Goal: Transaction & Acquisition: Purchase product/service

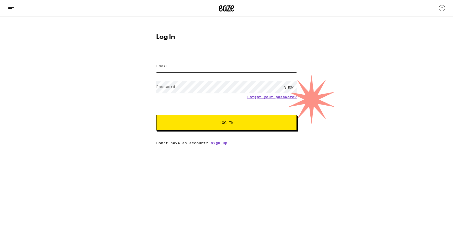
click at [205, 65] on input "Email" at bounding box center [226, 67] width 141 height 12
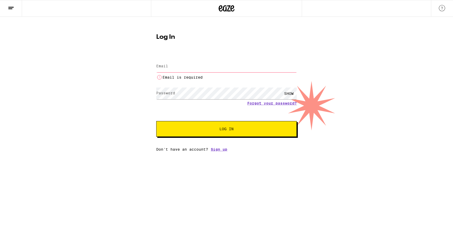
type input "[EMAIL_ADDRESS][DOMAIN_NAME]"
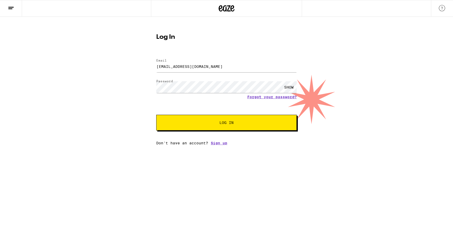
click at [224, 125] on span "Log In" at bounding box center [226, 123] width 14 height 4
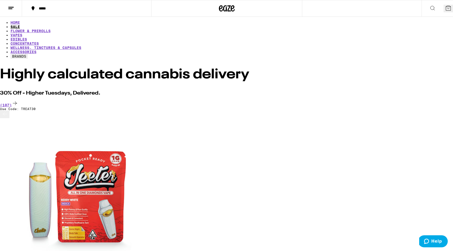
click at [20, 26] on link "SALE" at bounding box center [14, 27] width 9 height 4
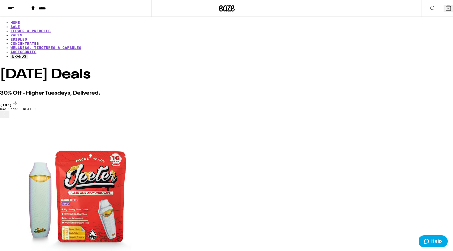
click at [18, 100] on icon at bounding box center [15, 103] width 6 height 6
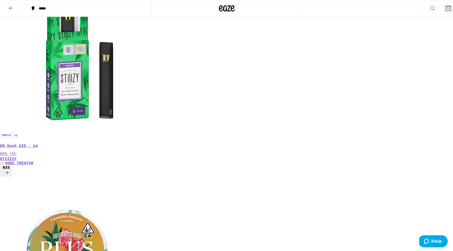
scroll to position [623, 0]
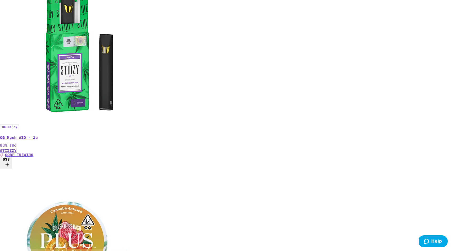
scroll to position [640, 0]
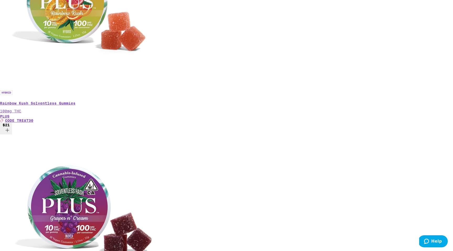
scroll to position [863, 0]
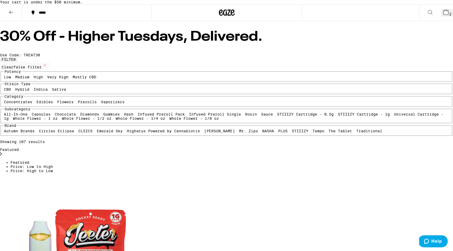
click at [224, 16] on icon at bounding box center [227, 12] width 8 height 6
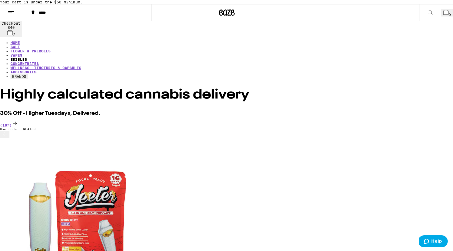
click at [27, 57] on link "EDIBLES" at bounding box center [18, 59] width 17 height 4
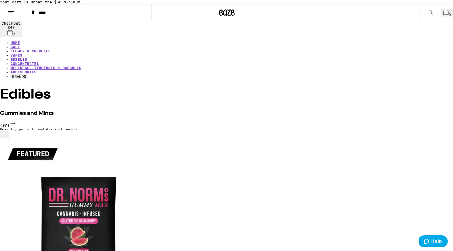
click at [15, 122] on icon at bounding box center [12, 124] width 4 height 4
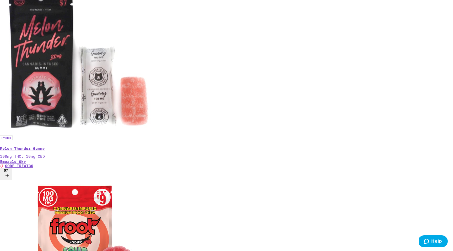
scroll to position [794, 0]
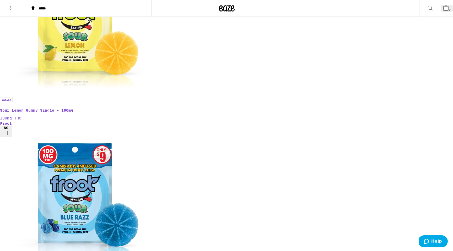
scroll to position [1345, 0]
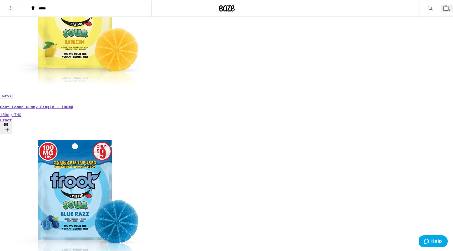
click at [449, 8] on span "5" at bounding box center [450, 10] width 2 height 4
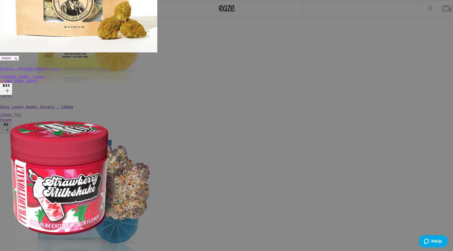
click at [73, 72] on div "Your Cart Strawberry 20:1 CBD:THC Gummies WYLD $20 2 Peach 2:1 CBD:THC Gummies …" at bounding box center [226, 125] width 453 height 251
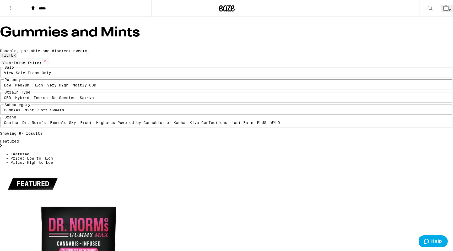
click at [14, 69] on legend "Sale" at bounding box center [9, 67] width 10 height 4
click at [51, 75] on label "View Sale Items Only" at bounding box center [27, 73] width 47 height 4
click at [5, 72] on input "View Sale Items Only" at bounding box center [5, 72] width 0 height 0
checkbox input "true"
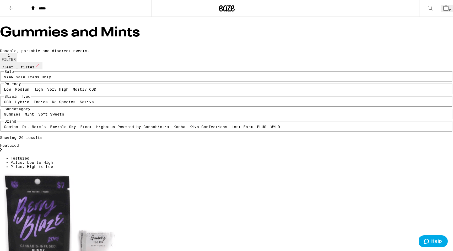
click at [441, 8] on button "5" at bounding box center [447, 9] width 12 height 8
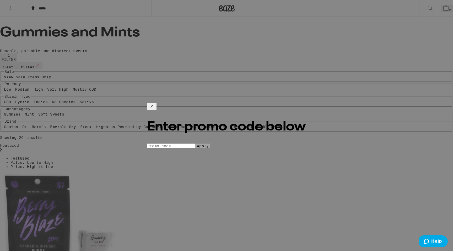
click at [195, 144] on input "Promo Code" at bounding box center [171, 146] width 48 height 5
type input "treat30"
click at [210, 144] on button "Apply" at bounding box center [202, 146] width 15 height 5
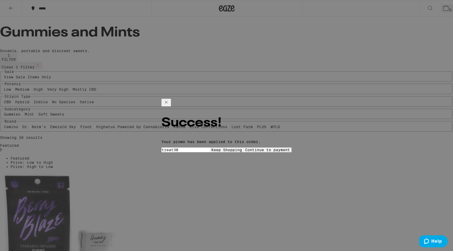
click at [254, 148] on span "Continue to payment" at bounding box center [267, 150] width 45 height 4
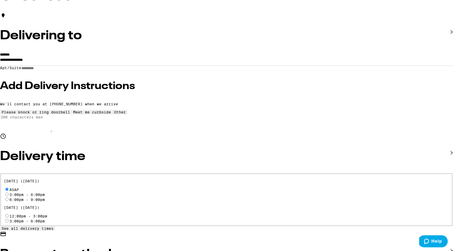
scroll to position [50, 0]
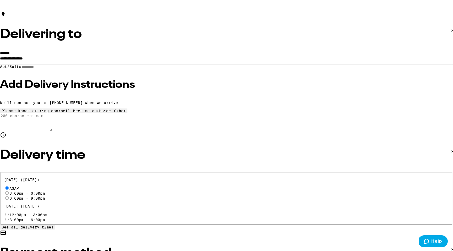
click at [9, 191] on input "3:00pm - 6:00pm" at bounding box center [6, 192] width 3 height 3
radio input "true"
click at [53, 225] on span "See all delivery times" at bounding box center [28, 227] width 52 height 4
click at [9, 186] on input "ASAP" at bounding box center [6, 187] width 3 height 3
radio input "true"
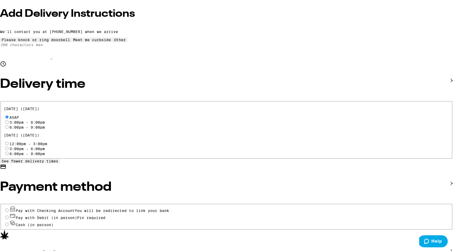
scroll to position [125, 0]
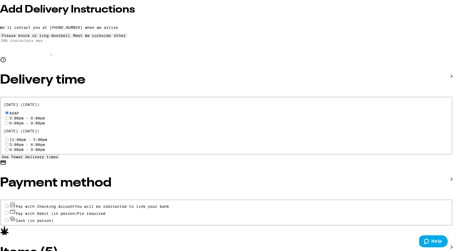
click at [9, 116] on input "3:00pm - 6:00pm" at bounding box center [6, 117] width 3 height 3
radio input "true"
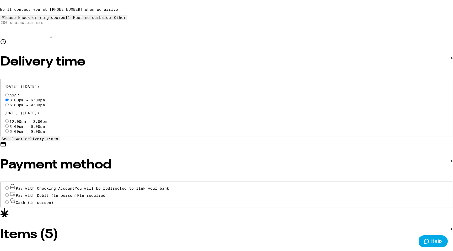
scroll to position [169, 0]
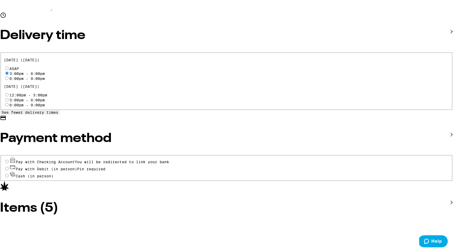
click at [9, 167] on input "Pay with Debit (in person) Pin required" at bounding box center [6, 168] width 3 height 3
radio input "true"
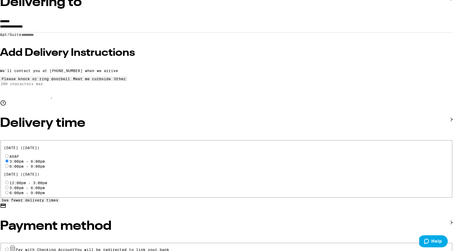
scroll to position [81, 0]
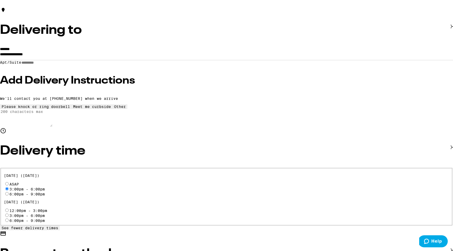
scroll to position [53, 0]
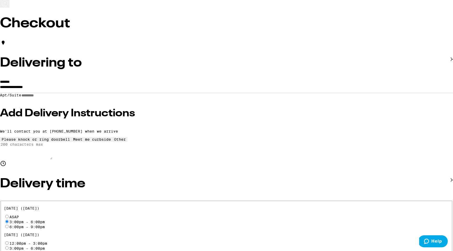
scroll to position [21, 0]
click at [451, 62] on icon at bounding box center [452, 59] width 2 height 4
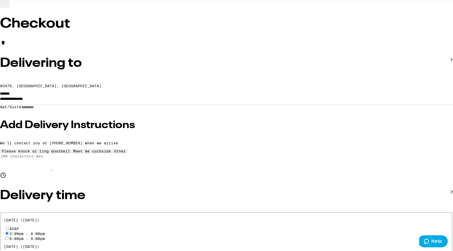
click at [451, 62] on icon at bounding box center [452, 59] width 2 height 4
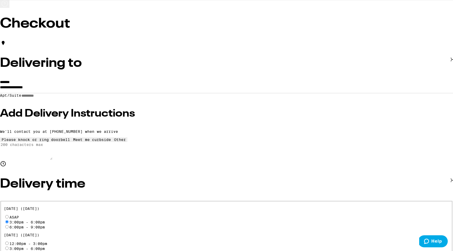
click at [128, 93] on input "**********" at bounding box center [226, 88] width 453 height 9
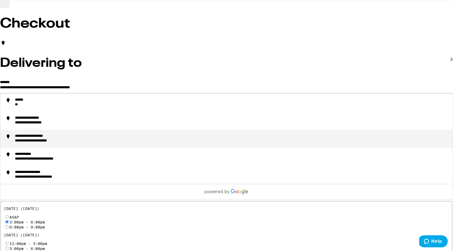
type input "**********"
click at [10, 84] on label "*******" at bounding box center [5, 82] width 10 height 4
click at [173, 91] on input "**********" at bounding box center [226, 88] width 453 height 9
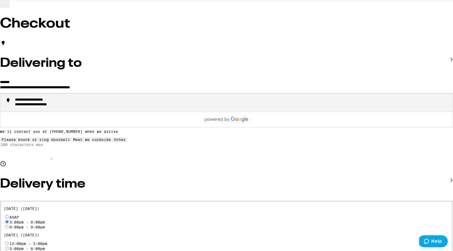
click at [176, 93] on input "**********" at bounding box center [226, 88] width 453 height 9
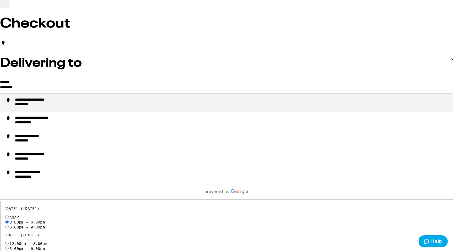
click at [140, 108] on div "**********" at bounding box center [232, 103] width 434 height 10
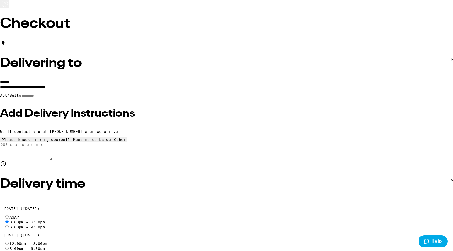
type input "**********"
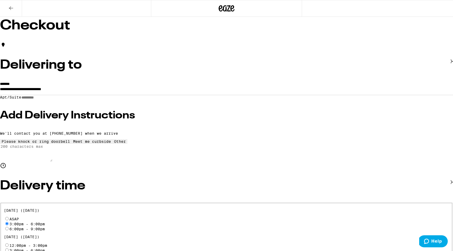
scroll to position [0, 0]
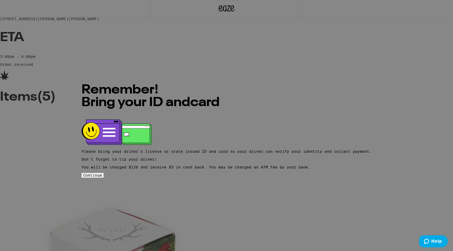
click at [104, 178] on button "Continue" at bounding box center [93, 175] width 22 height 5
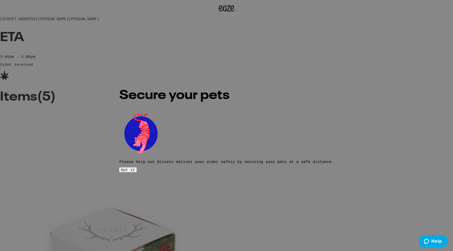
click at [135, 168] on span "Got it" at bounding box center [128, 170] width 14 height 4
